Goal: Task Accomplishment & Management: Manage account settings

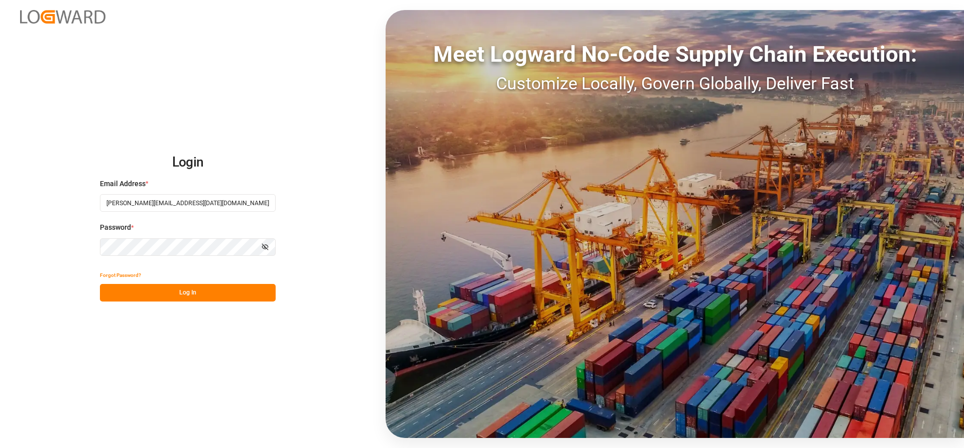
click at [136, 289] on button "Log In" at bounding box center [188, 293] width 176 height 18
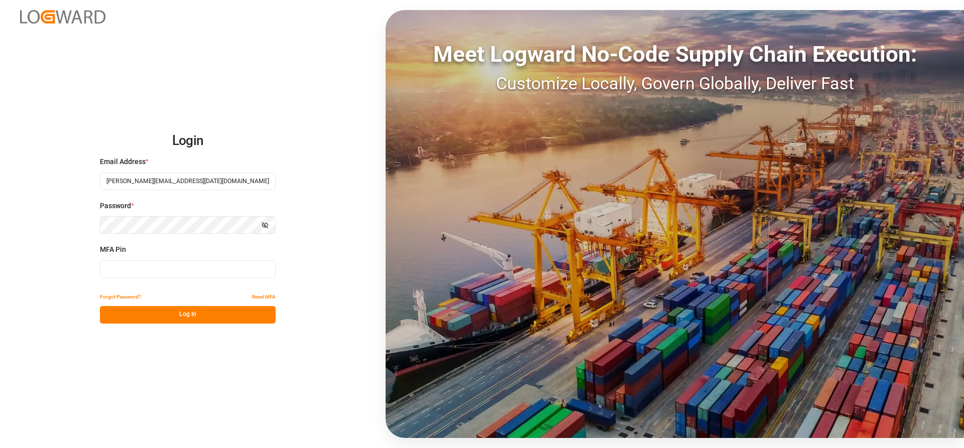
click at [120, 270] on input at bounding box center [188, 270] width 176 height 18
type input "987843"
click at [152, 311] on button "Log In" at bounding box center [188, 315] width 176 height 18
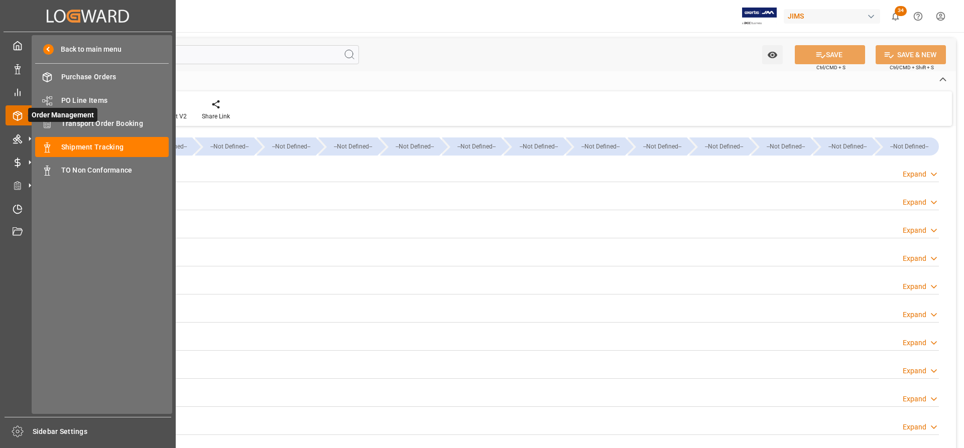
click at [16, 116] on icon at bounding box center [18, 116] width 10 height 10
click at [102, 101] on span "PO Line Items" at bounding box center [115, 100] width 108 height 11
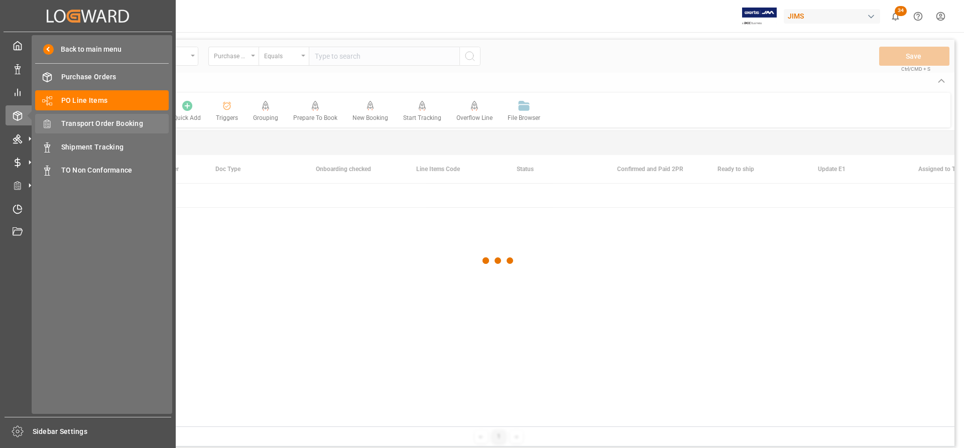
click at [114, 124] on span "Transport Order Booking" at bounding box center [115, 124] width 108 height 11
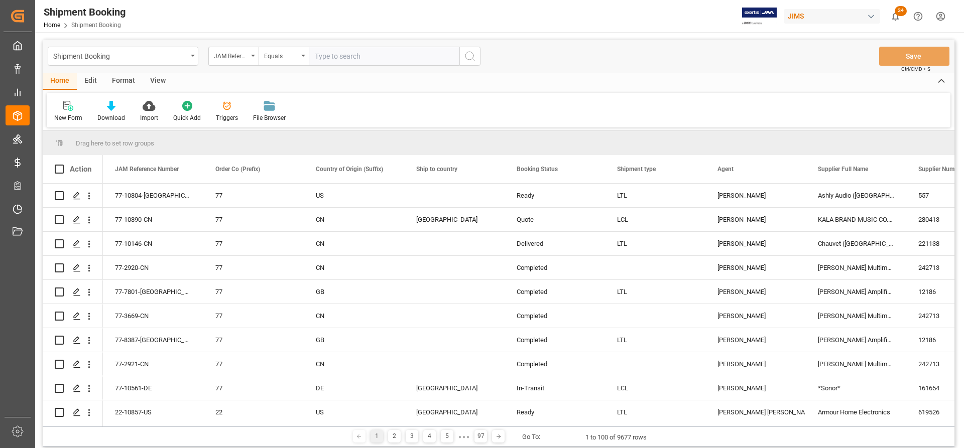
paste input "77-10879-[GEOGRAPHIC_DATA]"
type input "77-10879-[GEOGRAPHIC_DATA]"
click at [471, 55] on icon "search button" at bounding box center [470, 56] width 12 height 12
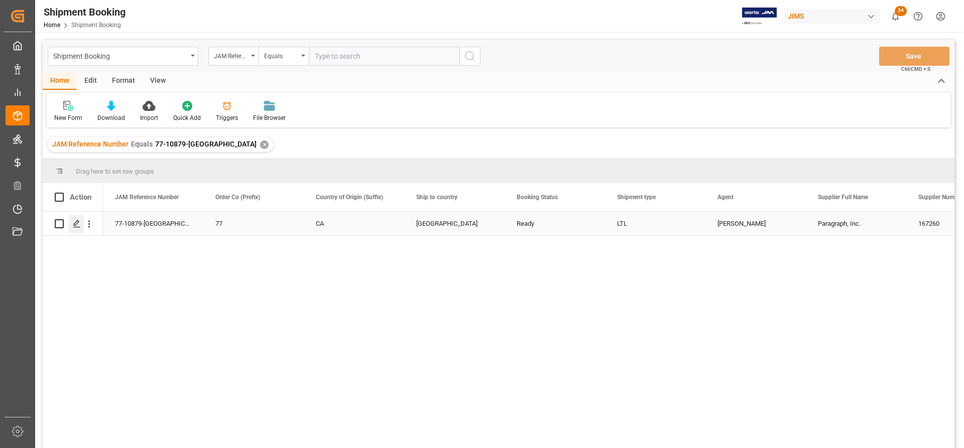
click at [76, 224] on icon "Press SPACE to select this row." at bounding box center [77, 224] width 8 height 8
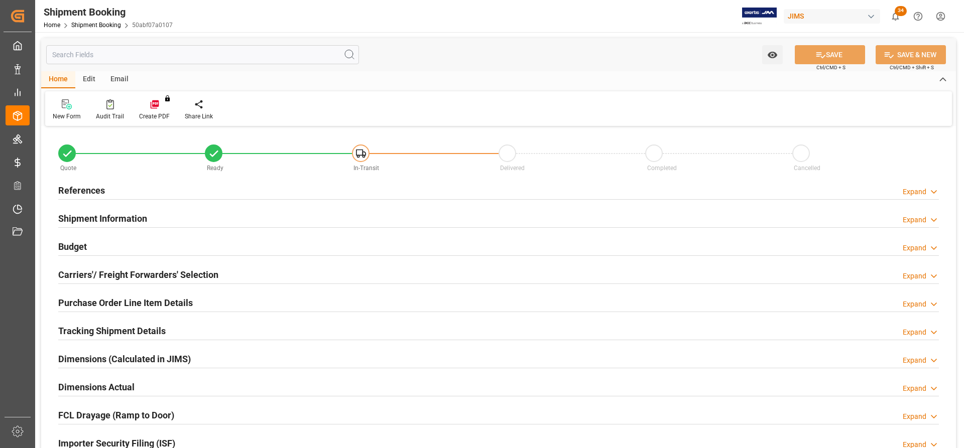
type input "0"
type input "04.09.2025 00:00"
click at [84, 191] on h2 "References" at bounding box center [81, 191] width 47 height 14
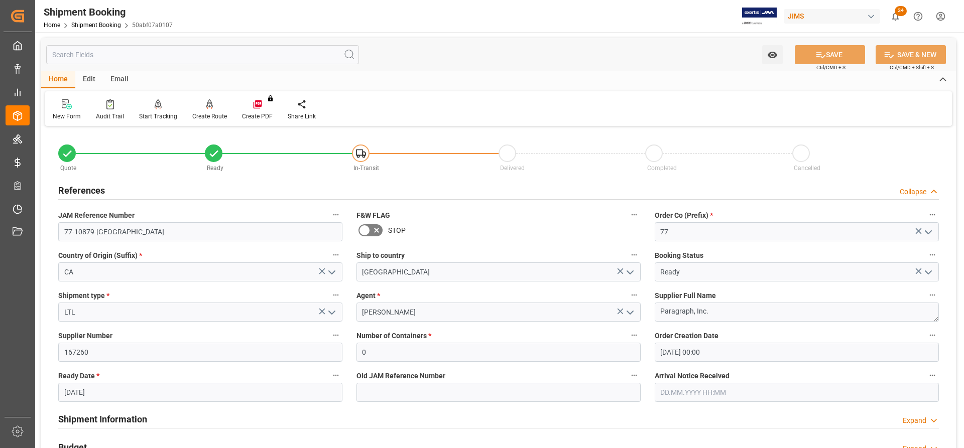
click at [113, 396] on input "05.09.2025" at bounding box center [200, 392] width 284 height 19
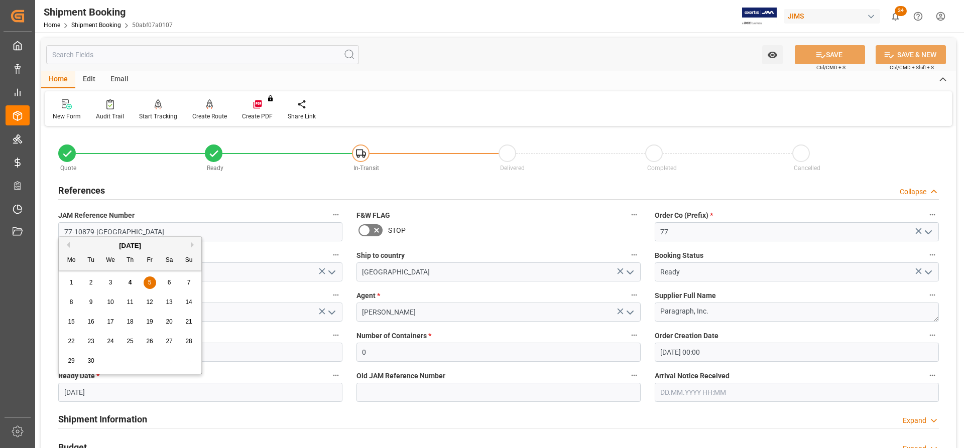
click at [111, 302] on span "10" at bounding box center [110, 302] width 7 height 7
type input "10.09.2025"
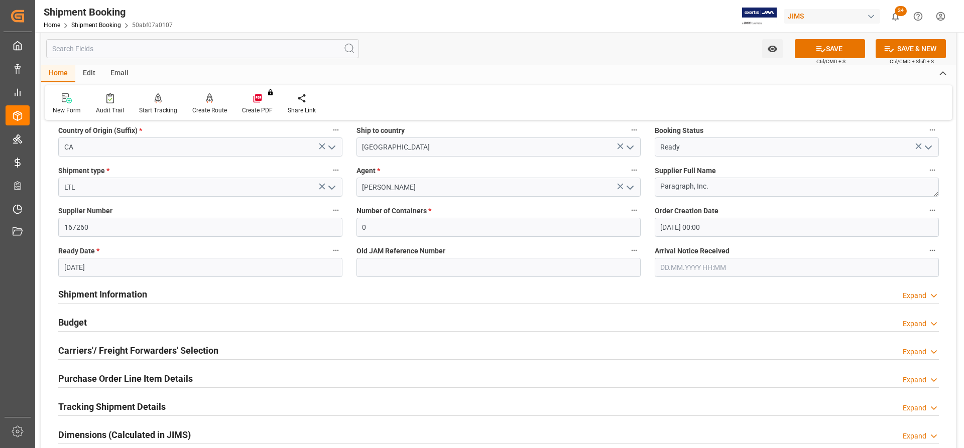
scroll to position [151, 0]
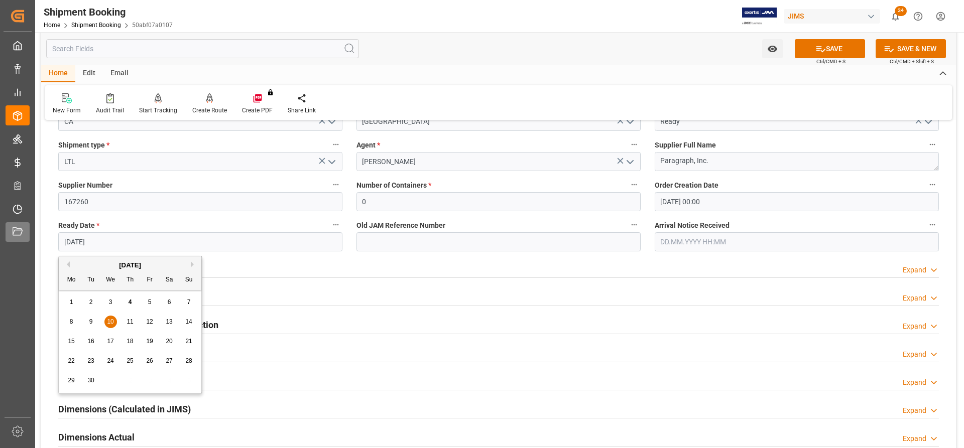
drag, startPoint x: 108, startPoint y: 243, endPoint x: 25, endPoint y: 242, distance: 83.9
click at [25, 242] on div "Created by potrace 1.15, written by Peter Selinger 2001-2017 Created by potrace…" at bounding box center [482, 224] width 964 height 448
drag, startPoint x: 852, startPoint y: 51, endPoint x: 775, endPoint y: 58, distance: 77.1
click at [852, 51] on button "SAVE" at bounding box center [830, 48] width 70 height 19
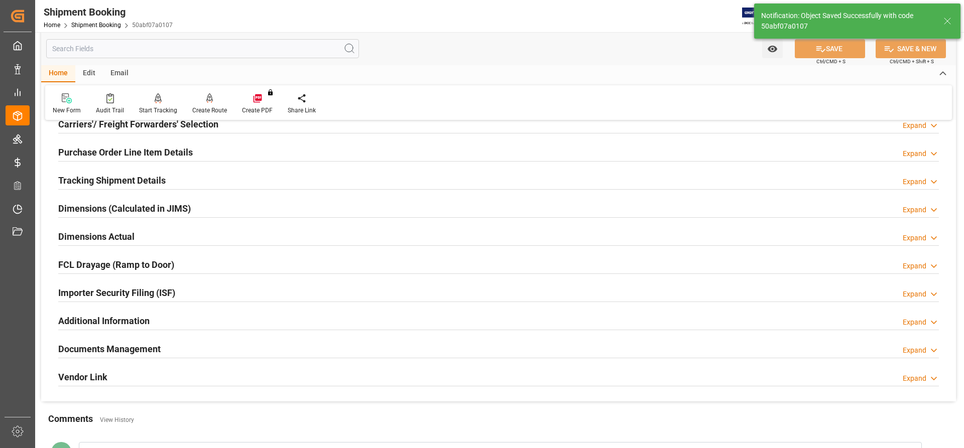
scroll to position [100, 0]
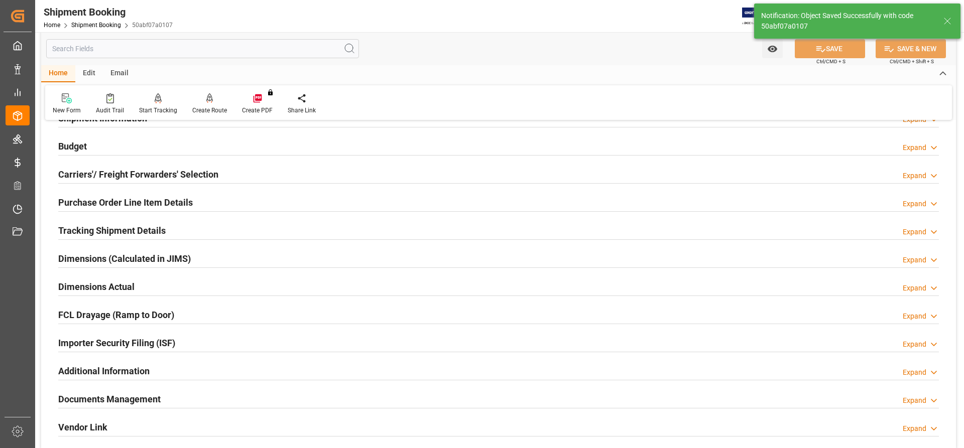
click at [100, 228] on h2 "Tracking Shipment Details" at bounding box center [111, 231] width 107 height 14
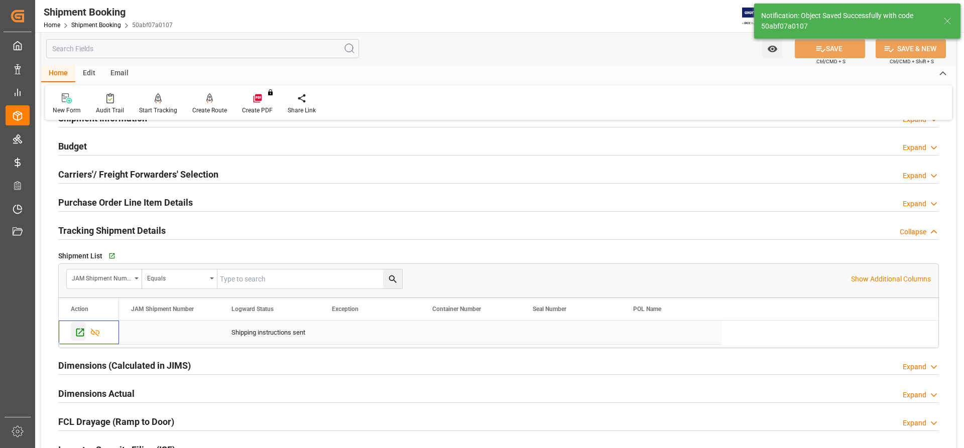
click at [80, 333] on icon "Press SPACE to select this row." at bounding box center [80, 332] width 11 height 11
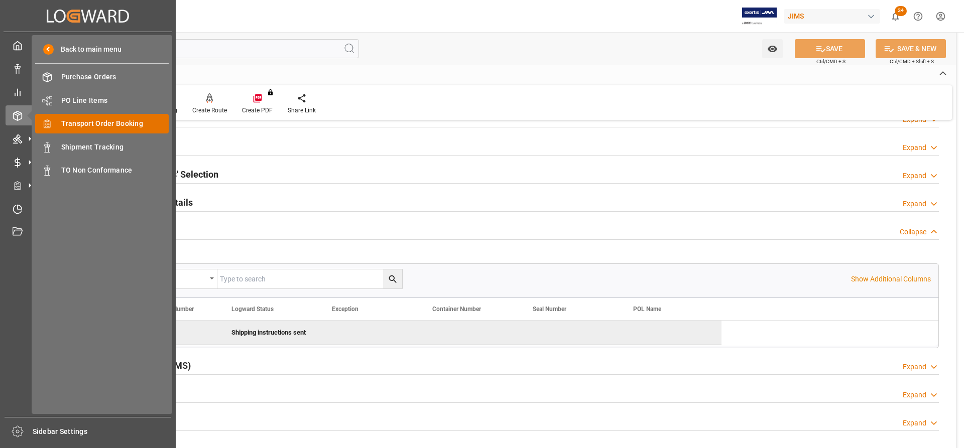
click at [76, 117] on div "Transport Order Booking Transport Order Booking" at bounding box center [102, 124] width 134 height 20
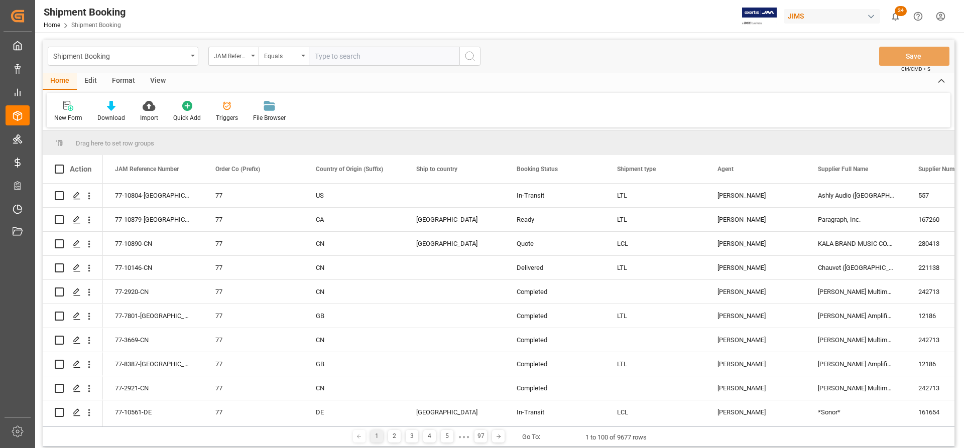
drag, startPoint x: 337, startPoint y: 57, endPoint x: 321, endPoint y: 55, distance: 16.7
click at [321, 55] on input "text" at bounding box center [384, 56] width 151 height 19
paste input "77-10800-[GEOGRAPHIC_DATA]"
type input "77-10800-[GEOGRAPHIC_DATA]"
click at [471, 58] on icon "search button" at bounding box center [470, 56] width 12 height 12
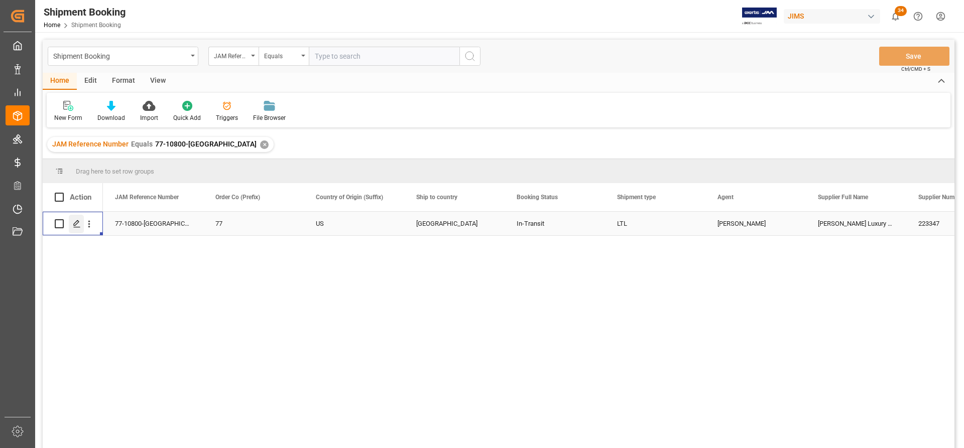
click at [76, 227] on line "Press SPACE to select this row." at bounding box center [77, 227] width 6 height 0
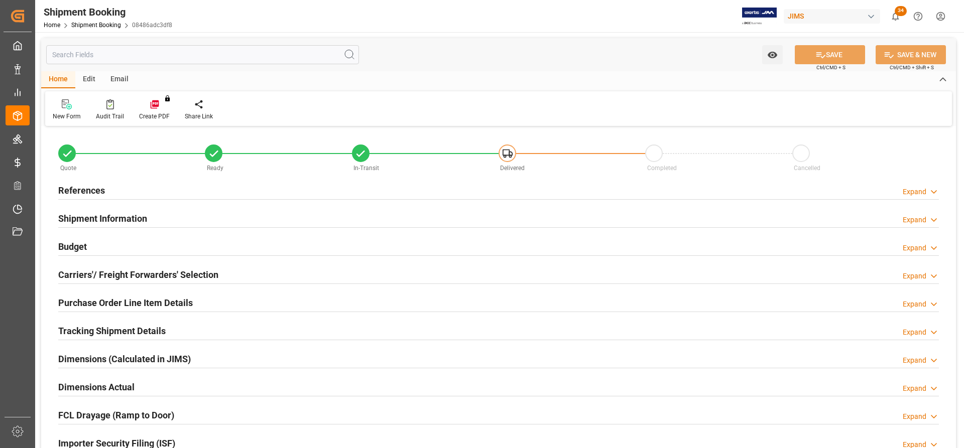
type input "0"
type input "[DATE] 00:00"
type input "[DATE]"
click at [70, 187] on h2 "References" at bounding box center [81, 191] width 47 height 14
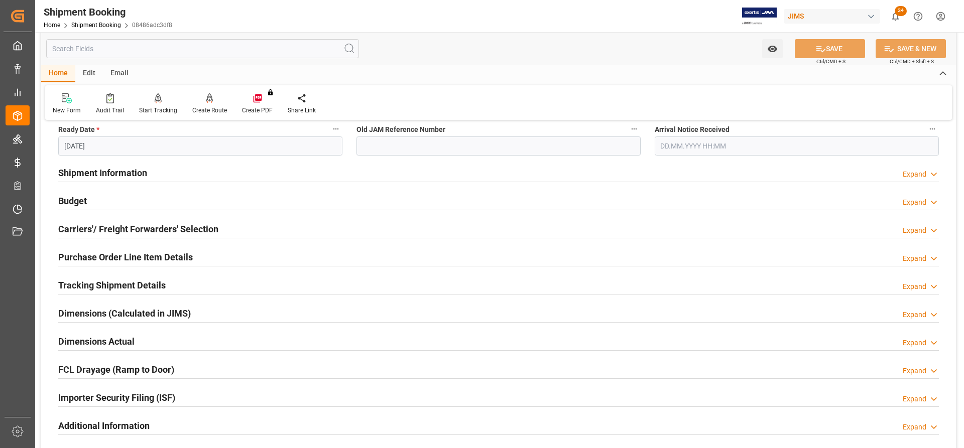
scroll to position [251, 0]
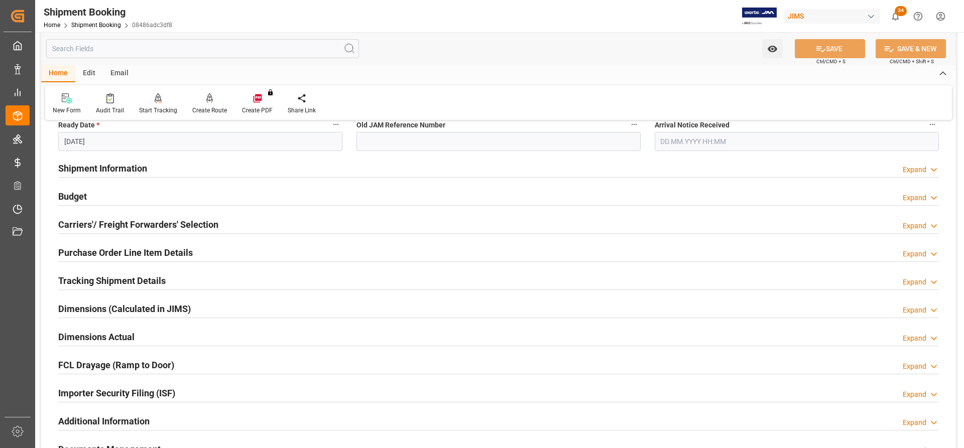
click at [111, 224] on h2 "Carriers'/ Freight Forwarders' Selection" at bounding box center [138, 225] width 160 height 14
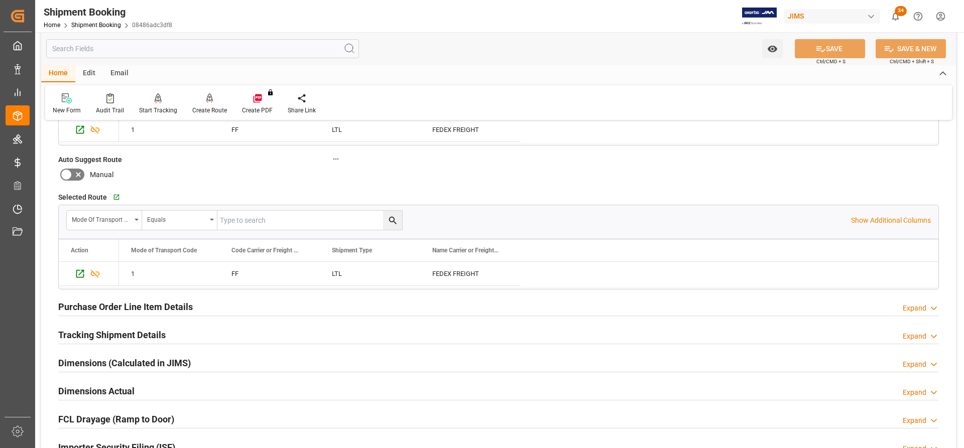
scroll to position [452, 0]
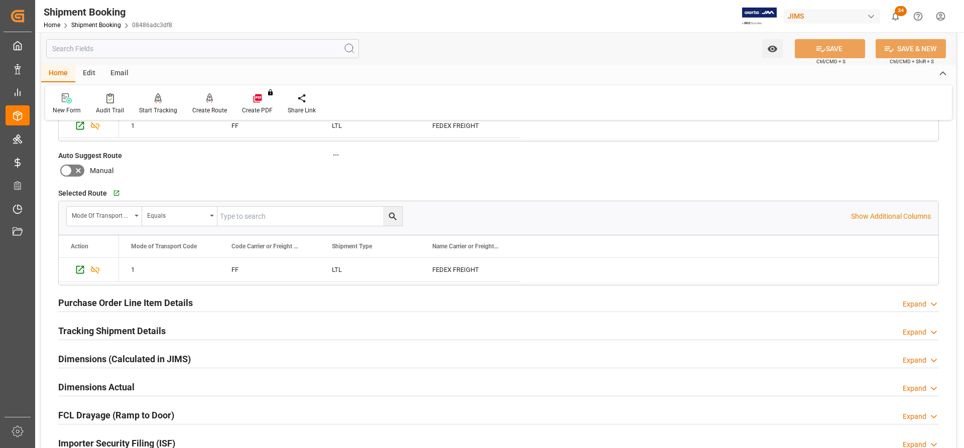
click at [82, 328] on h2 "Tracking Shipment Details" at bounding box center [111, 331] width 107 height 14
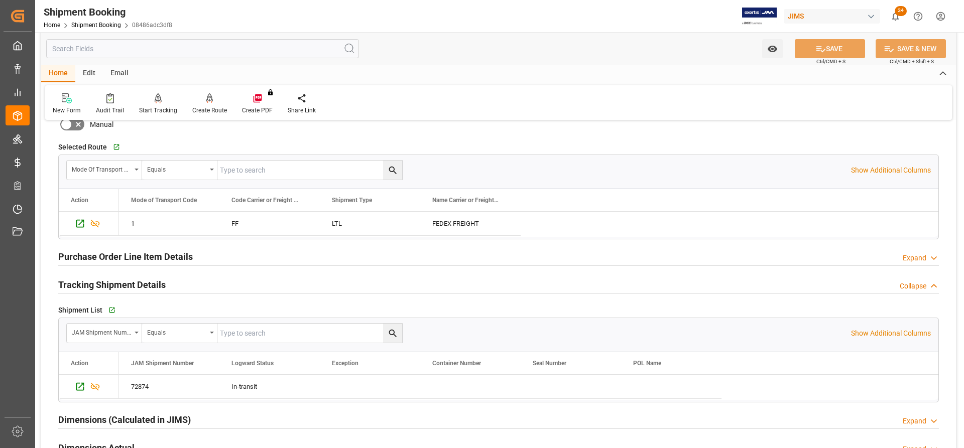
scroll to position [603, 0]
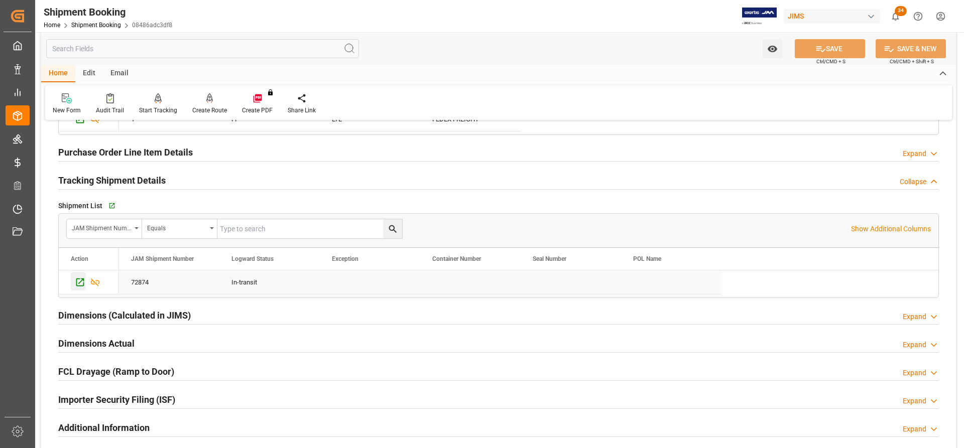
click at [79, 282] on icon "Press SPACE to select this row." at bounding box center [80, 282] width 11 height 11
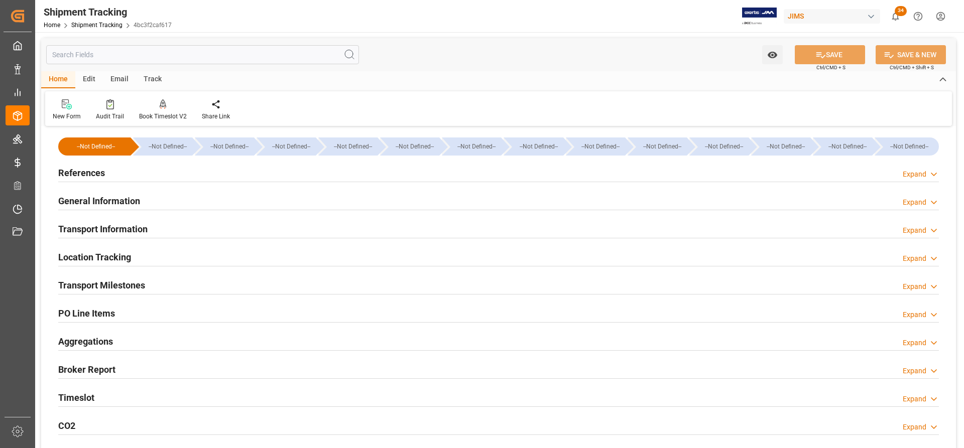
type input "[DATE]"
click at [90, 176] on h2 "References" at bounding box center [81, 173] width 47 height 14
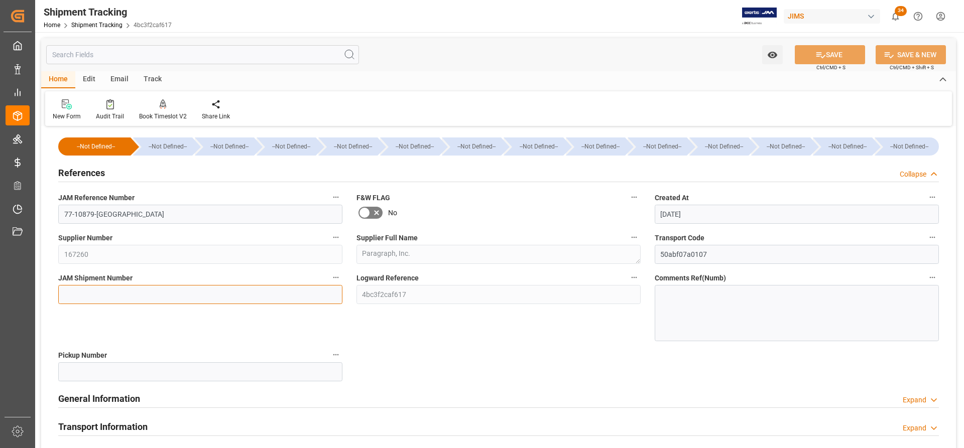
click at [69, 296] on input at bounding box center [200, 294] width 284 height 19
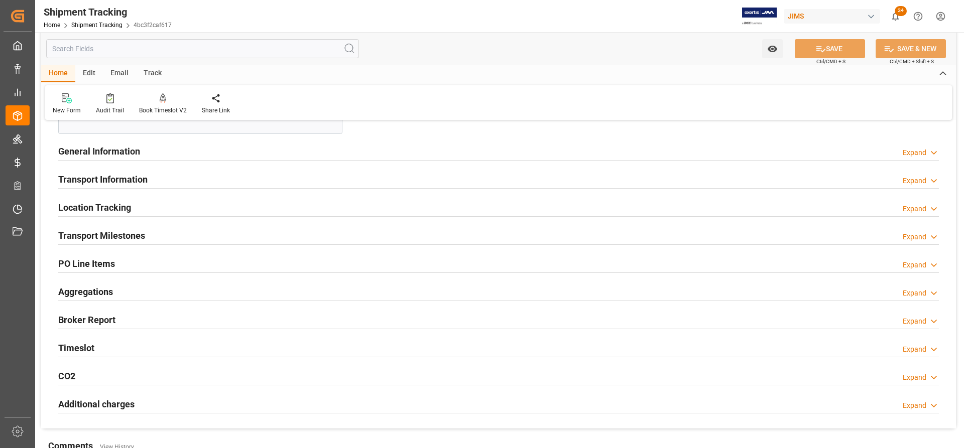
scroll to position [251, 0]
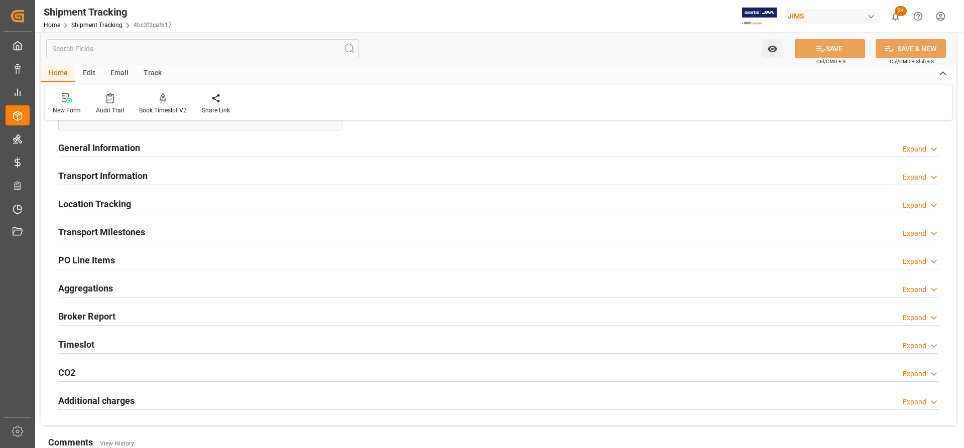
drag, startPoint x: 78, startPoint y: 235, endPoint x: 86, endPoint y: 308, distance: 73.8
click at [78, 235] on h2 "Transport Milestones" at bounding box center [101, 232] width 87 height 14
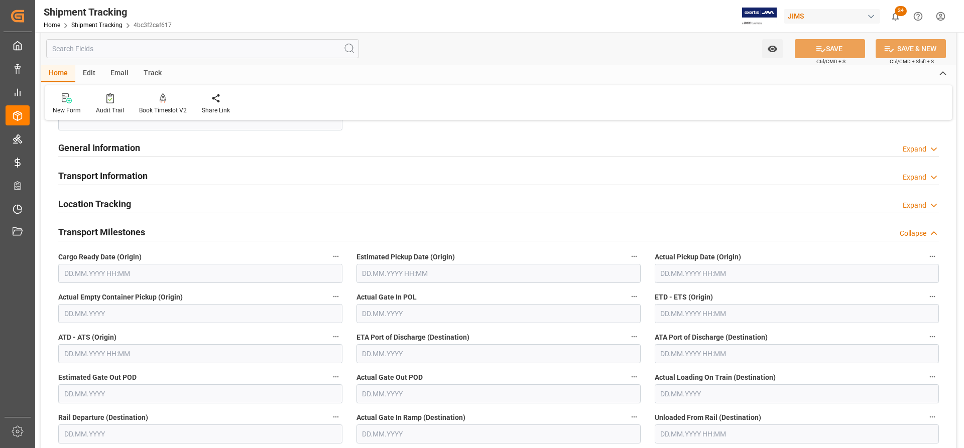
click at [72, 275] on input "text" at bounding box center [200, 273] width 284 height 19
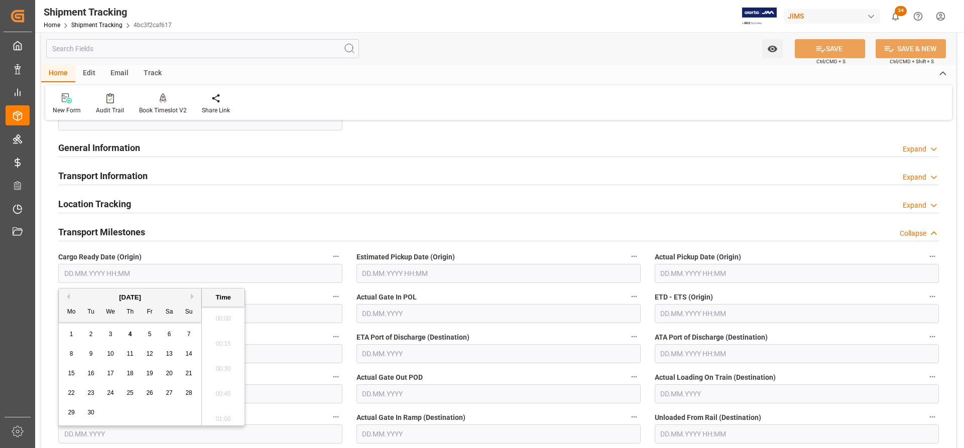
scroll to position [1359, 0]
paste input "10.09.2025"
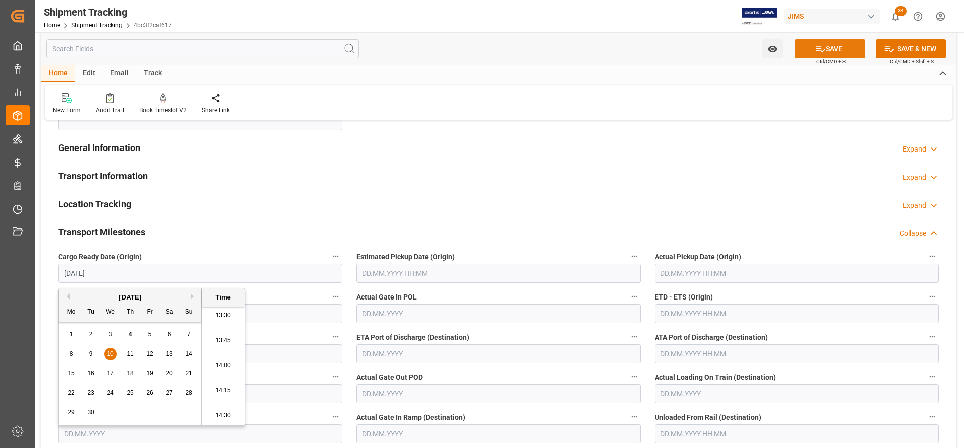
type input "10.09.2025 00:00"
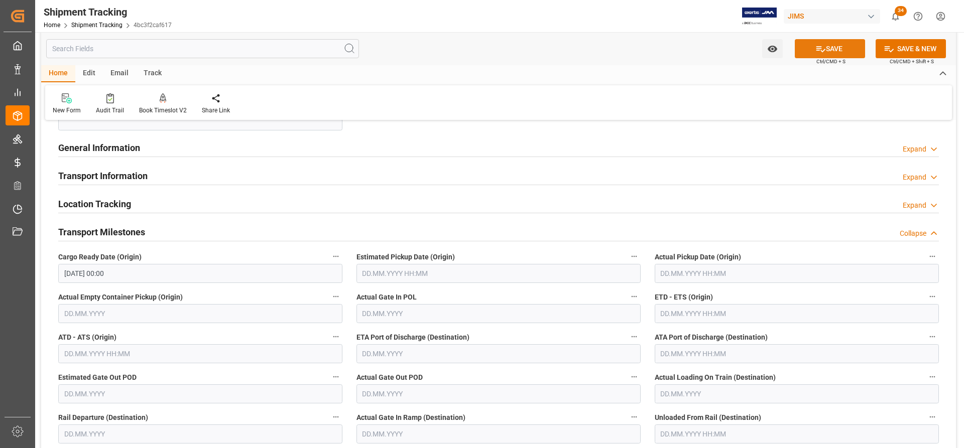
click at [835, 47] on button "SAVE" at bounding box center [830, 48] width 70 height 19
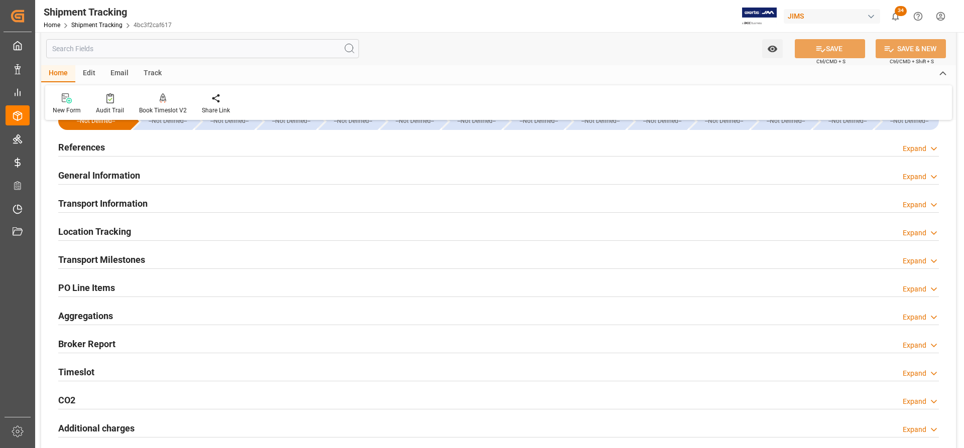
scroll to position [0, 0]
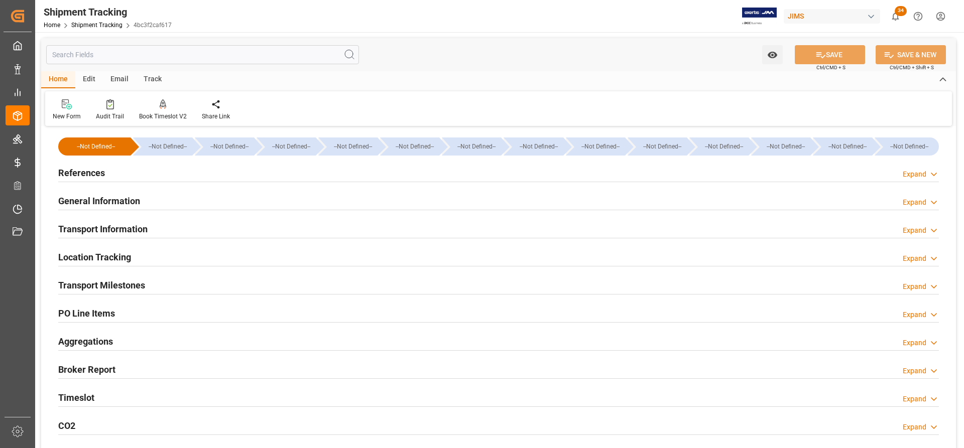
drag, startPoint x: 101, startPoint y: 281, endPoint x: 107, endPoint y: 283, distance: 7.0
click at [101, 281] on h2 "Transport Milestones" at bounding box center [101, 286] width 87 height 14
type input "[DATE] 00:00"
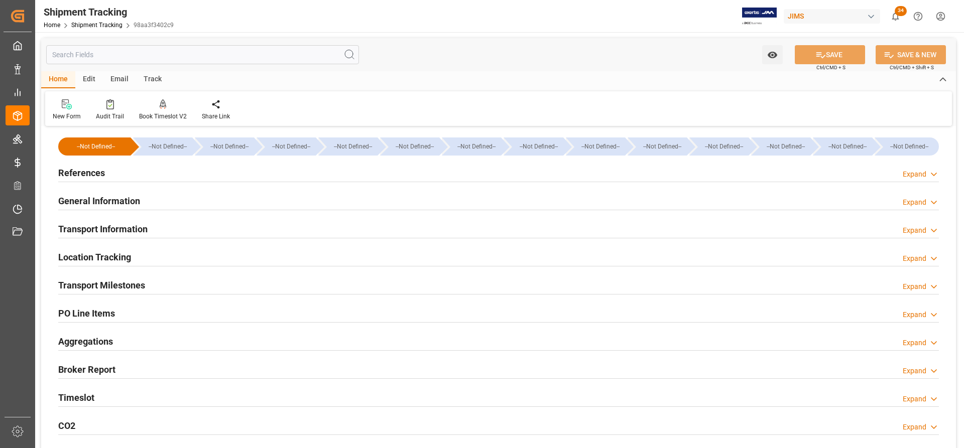
type input "[DATE] 00:00"
click at [117, 288] on h2 "Transport Milestones" at bounding box center [101, 286] width 87 height 14
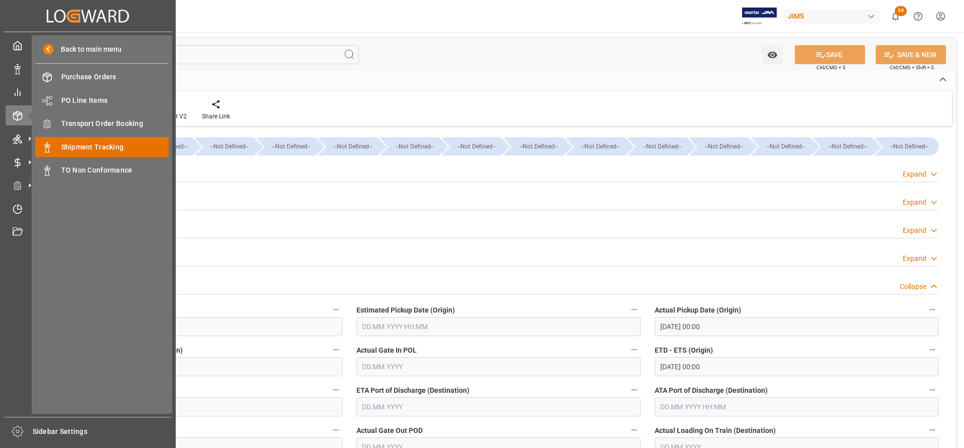
click at [89, 150] on span "Shipment Tracking" at bounding box center [115, 147] width 108 height 11
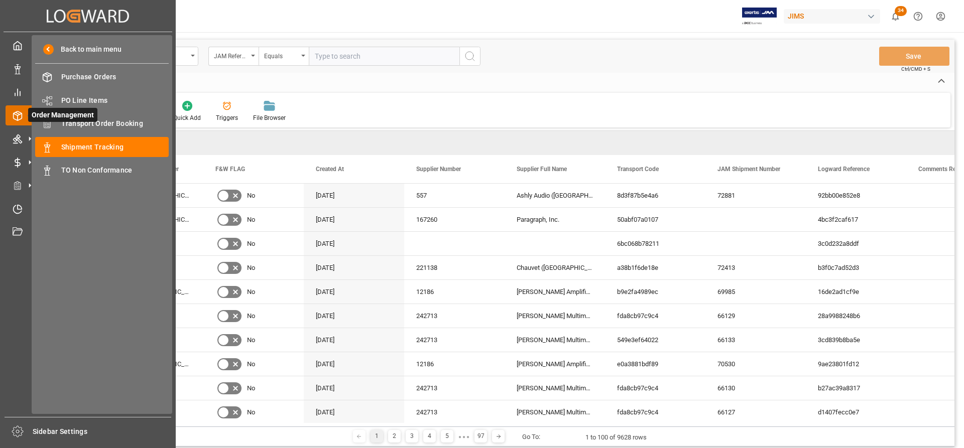
click at [19, 115] on icon at bounding box center [29, 115] width 21 height 21
click at [108, 129] on span "Transport Order Booking" at bounding box center [115, 124] width 108 height 11
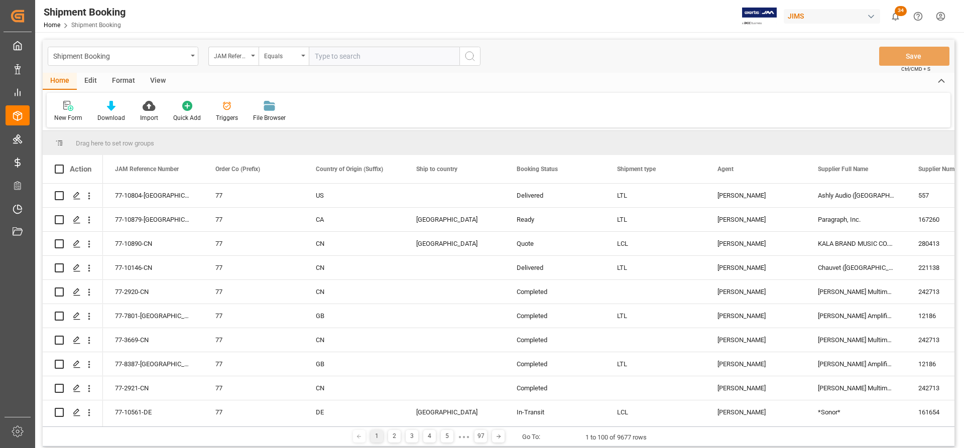
paste input "77-10836-[GEOGRAPHIC_DATA]"
type input "77-10836-[GEOGRAPHIC_DATA]"
click at [468, 59] on icon "search button" at bounding box center [470, 56] width 12 height 12
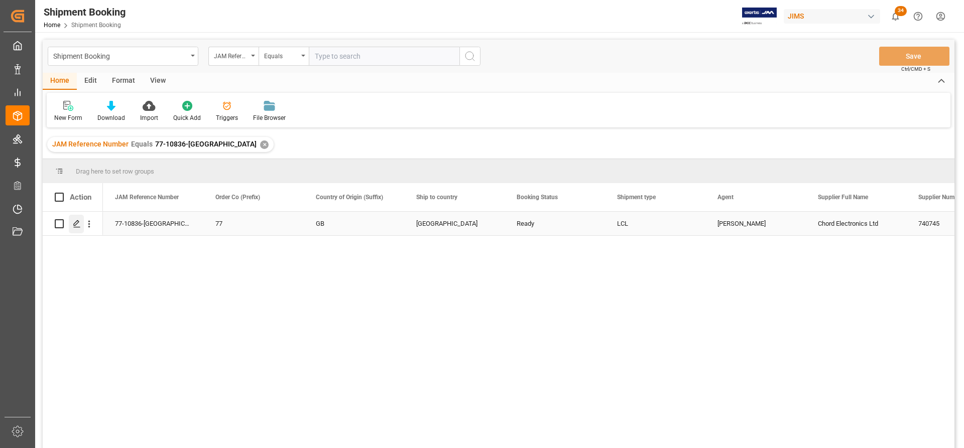
click at [77, 226] on icon "Press SPACE to select this row." at bounding box center [77, 224] width 8 height 8
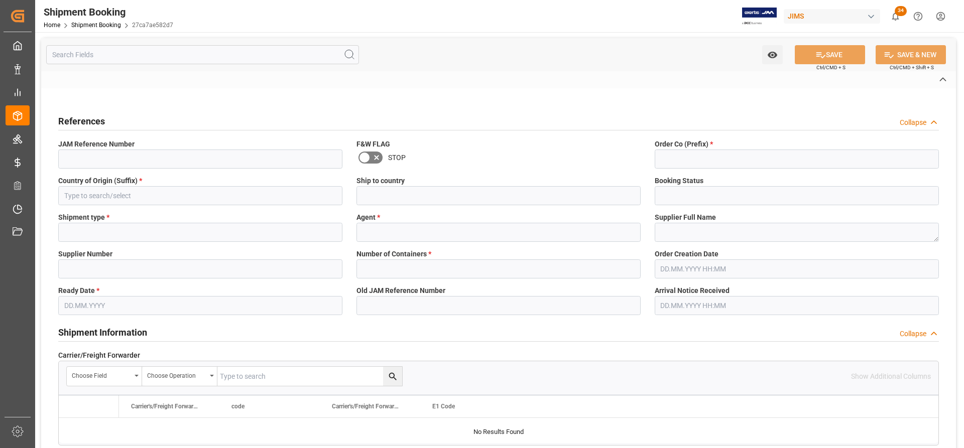
type input "77-10836-[GEOGRAPHIC_DATA]"
type input "77"
type input "GB"
type input "[GEOGRAPHIC_DATA]"
type input "Ready"
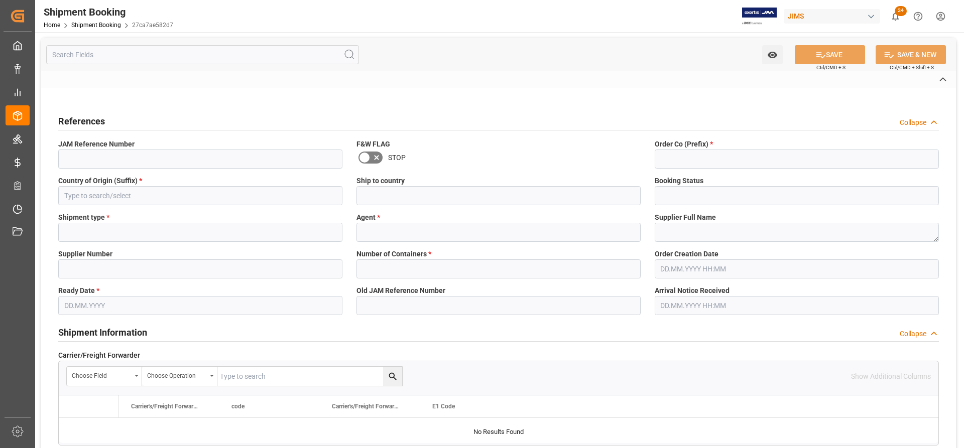
type input "LCL"
type input "[PERSON_NAME]"
type textarea "Chord Electronics Ltd"
type input "740745"
type input "0"
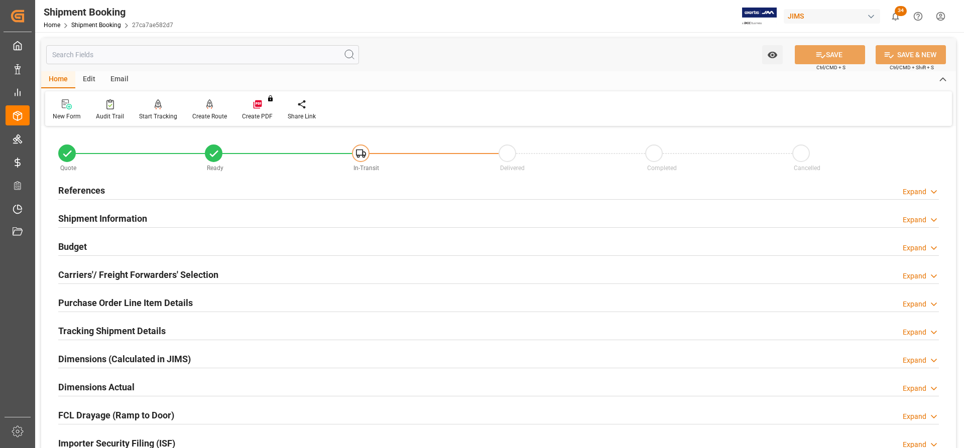
type input "[DATE]"
click at [91, 186] on h2 "References" at bounding box center [81, 191] width 47 height 14
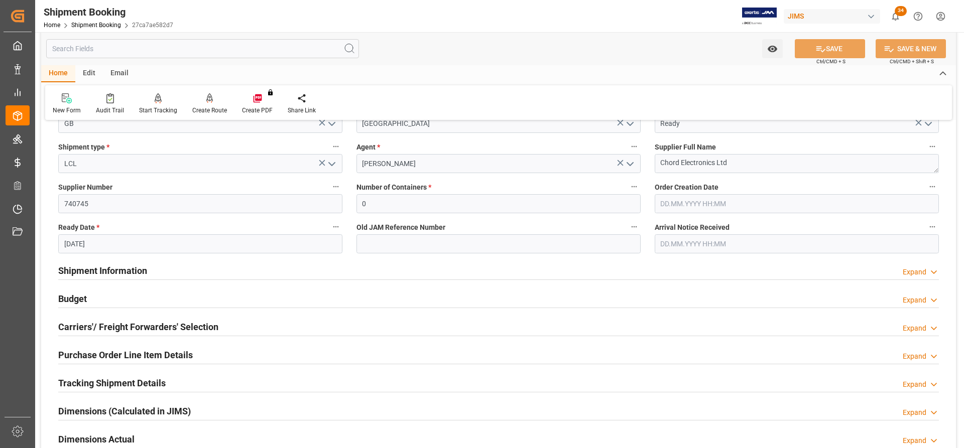
scroll to position [151, 0]
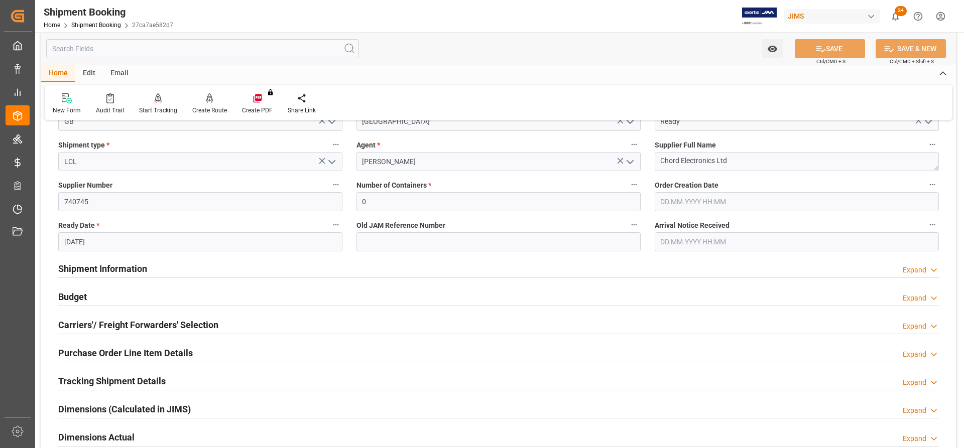
click at [114, 271] on h2 "Shipment Information" at bounding box center [102, 269] width 89 height 14
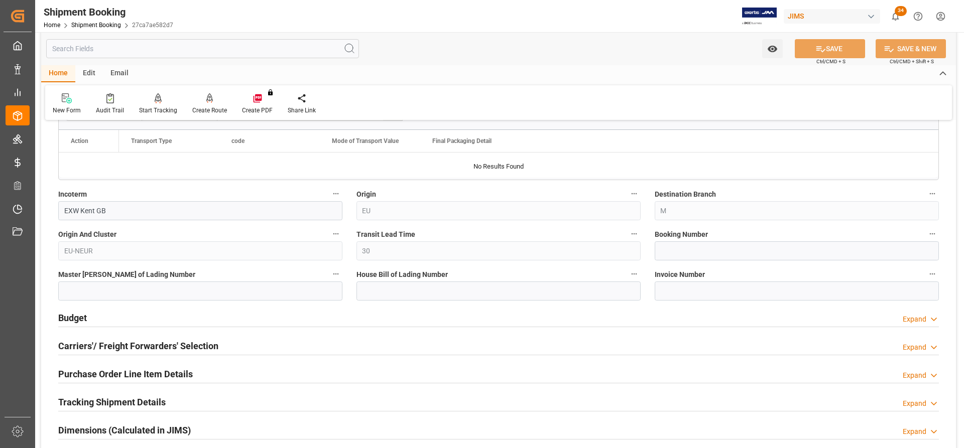
scroll to position [552, 0]
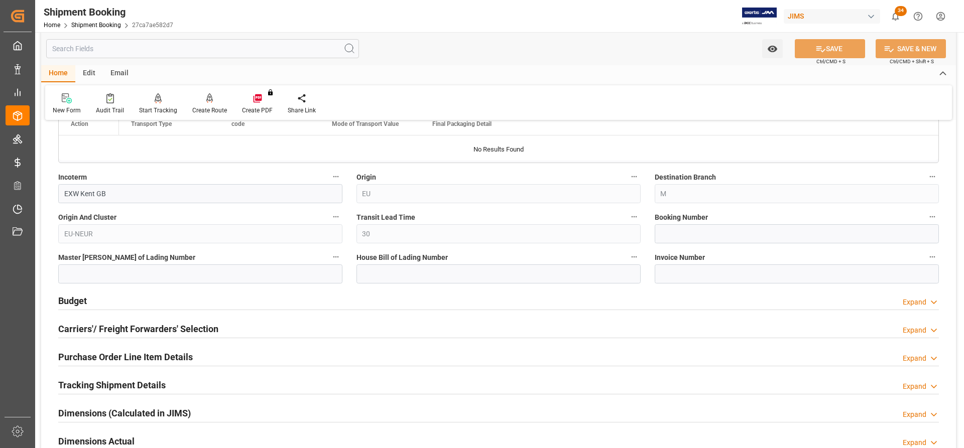
click at [107, 333] on h2 "Carriers'/ Freight Forwarders' Selection" at bounding box center [138, 329] width 160 height 14
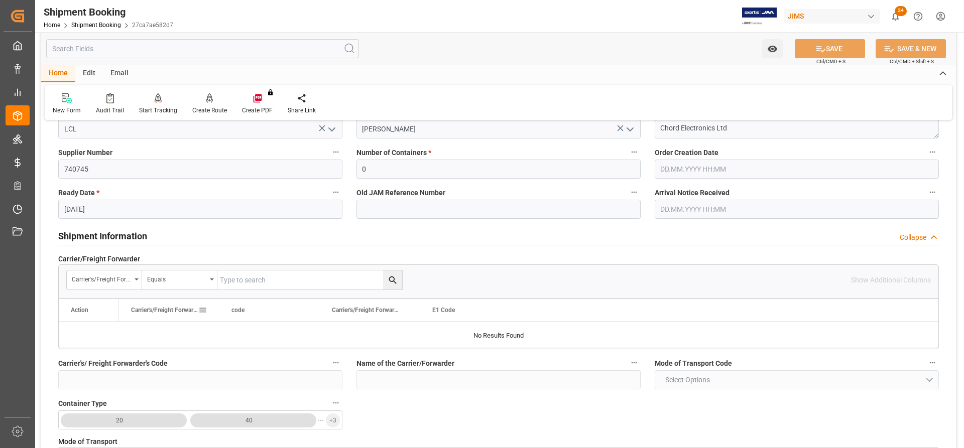
scroll to position [201, 0]
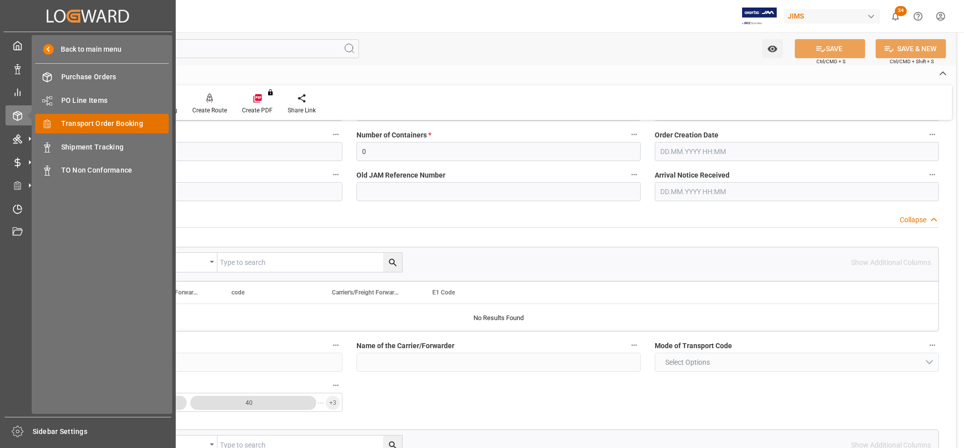
click at [88, 122] on span "Transport Order Booking" at bounding box center [115, 124] width 108 height 11
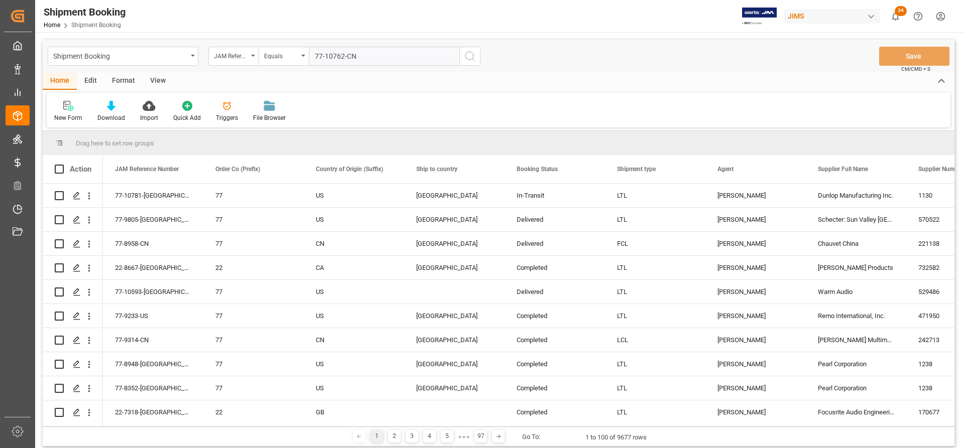
type input "77-10762-CN"
click at [467, 59] on circle "search button" at bounding box center [469, 56] width 8 height 8
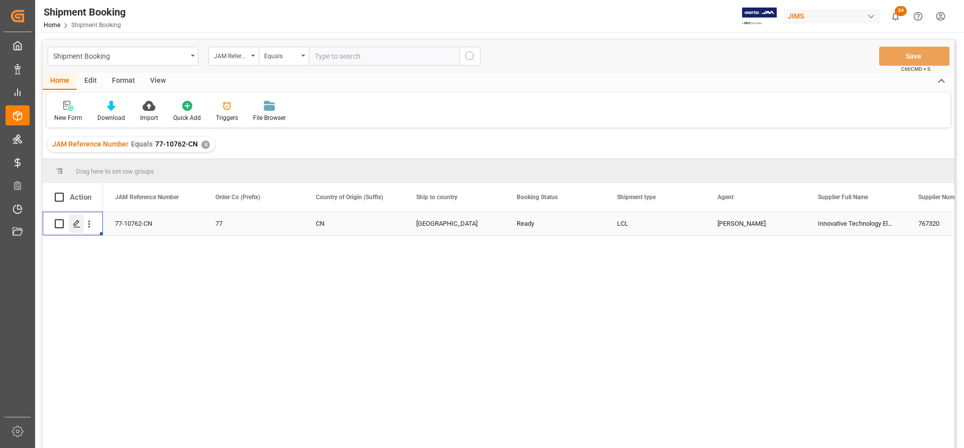
click at [73, 225] on icon "Press SPACE to select this row." at bounding box center [77, 224] width 8 height 8
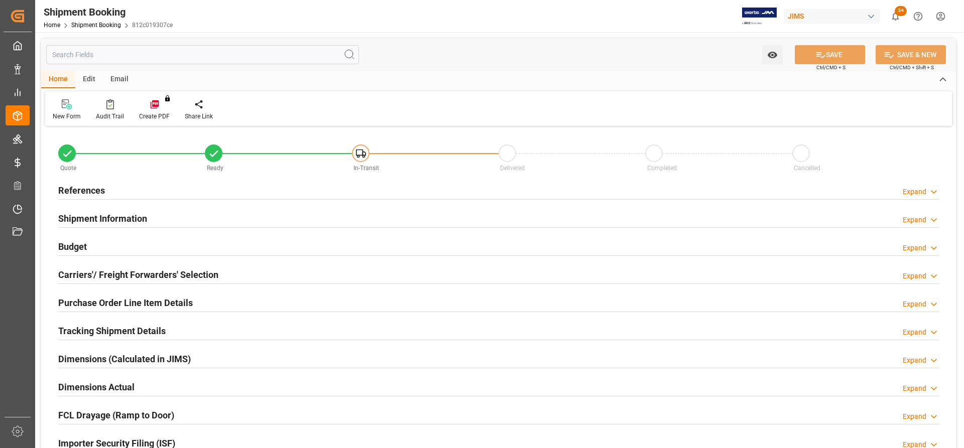
type input "0"
type input "[DATE]"
click at [89, 191] on h2 "References" at bounding box center [81, 191] width 47 height 14
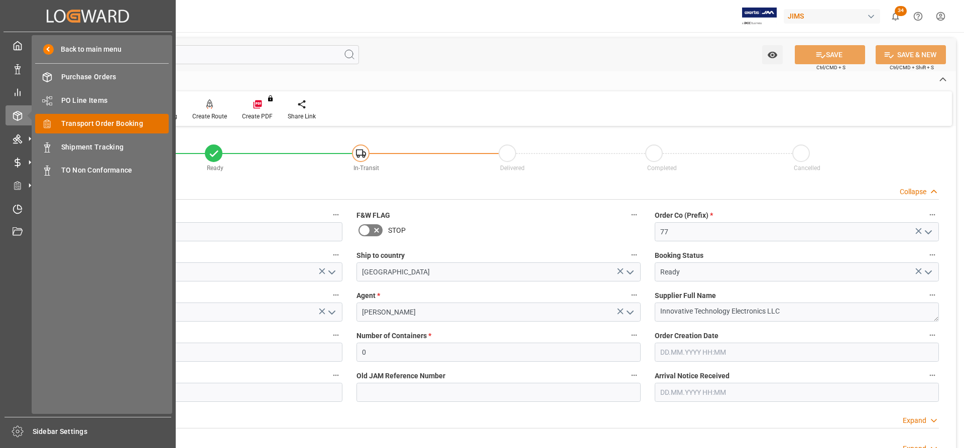
click at [83, 125] on span "Transport Order Booking" at bounding box center [115, 124] width 108 height 11
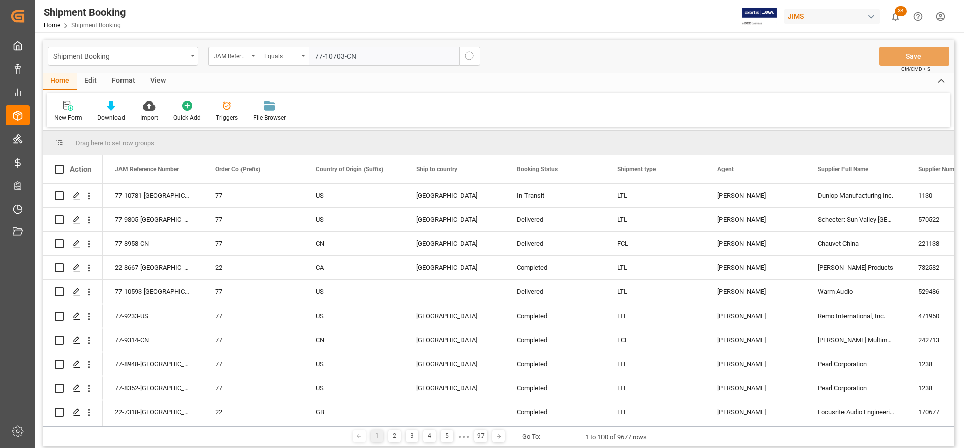
type input "77-10703-CN"
click at [468, 57] on icon "search button" at bounding box center [470, 56] width 12 height 12
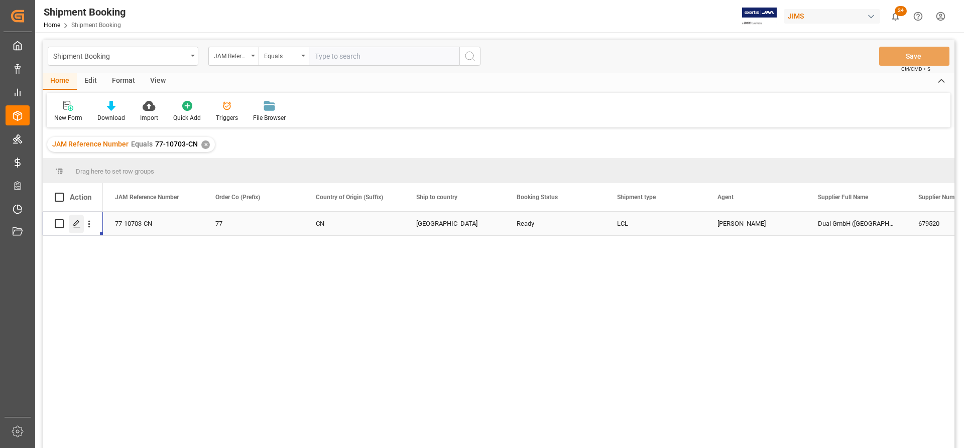
click at [78, 225] on icon "Press SPACE to select this row." at bounding box center [77, 224] width 8 height 8
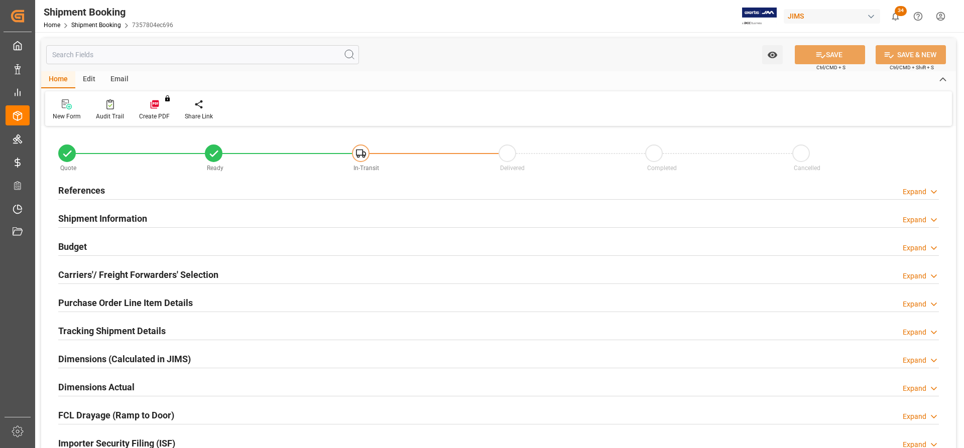
type input "0"
type input "[DATE] 00:00"
type input "[DATE]"
click at [78, 186] on h2 "References" at bounding box center [81, 191] width 47 height 14
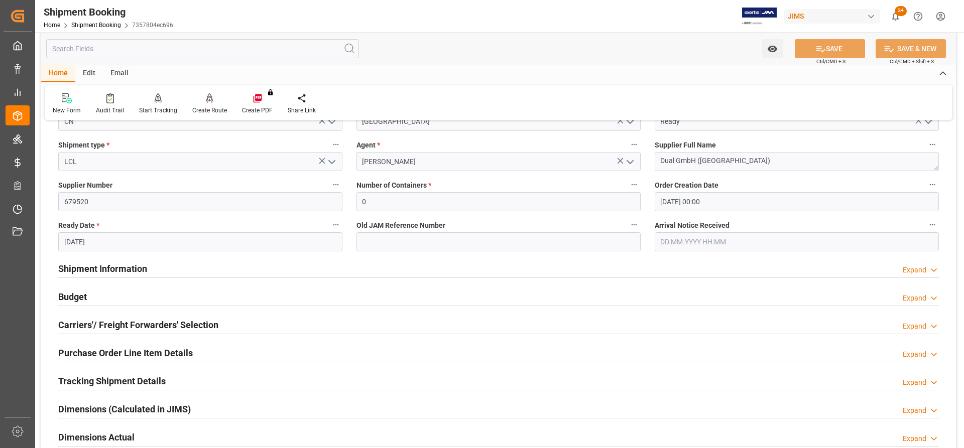
scroll to position [251, 0]
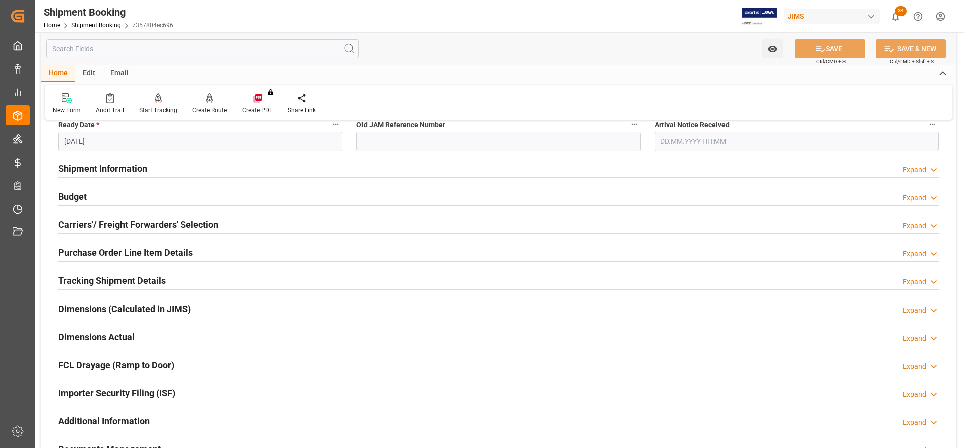
click at [112, 223] on h2 "Carriers'/ Freight Forwarders' Selection" at bounding box center [138, 225] width 160 height 14
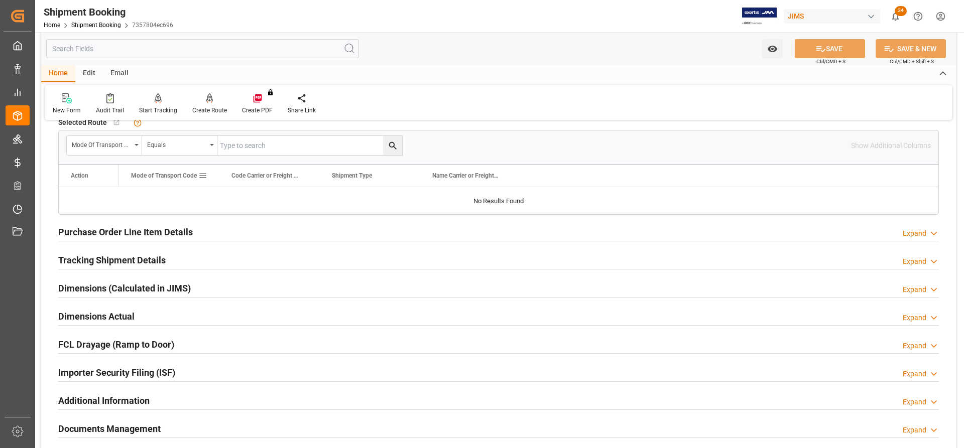
scroll to position [552, 0]
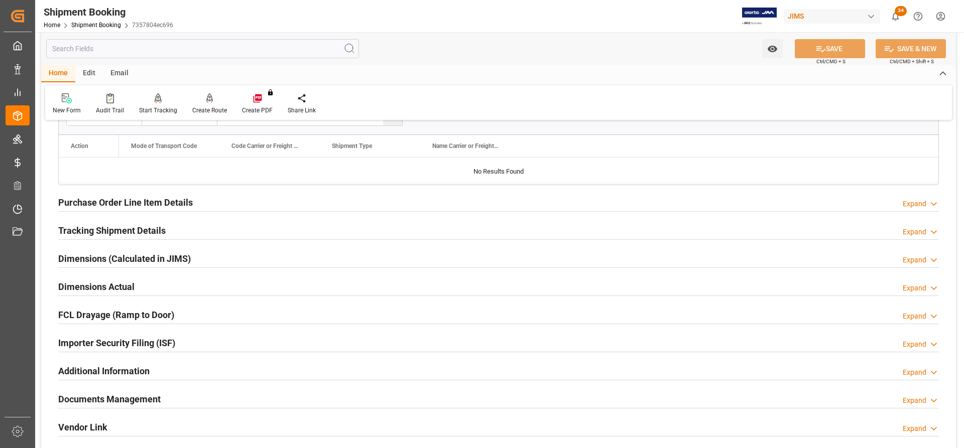
click at [132, 400] on h2 "Documents Management" at bounding box center [109, 400] width 102 height 14
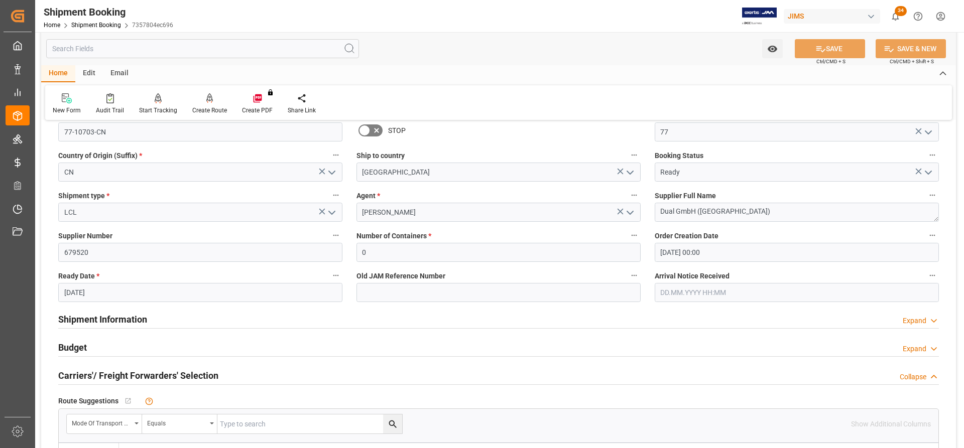
scroll to position [0, 0]
